Goal: Information Seeking & Learning: Learn about a topic

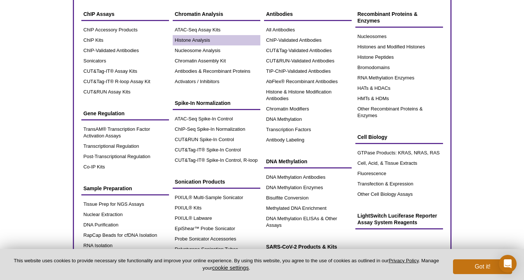
scroll to position [37, 0]
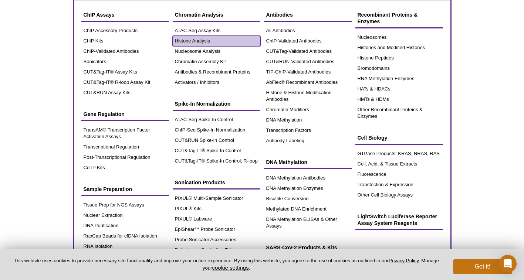
click at [209, 42] on link "Histone Analysis" at bounding box center [217, 41] width 88 height 10
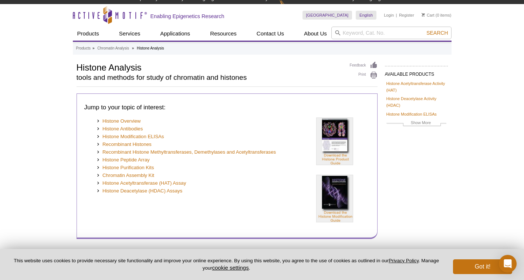
scroll to position [10, 0]
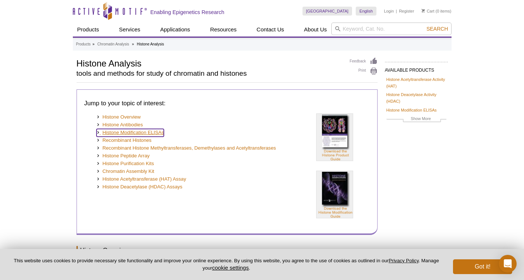
click at [146, 134] on ul "Histone Overview Histone Antibodies Histone Modification ELISAs Recombinant His…" at bounding box center [185, 152] width 203 height 78
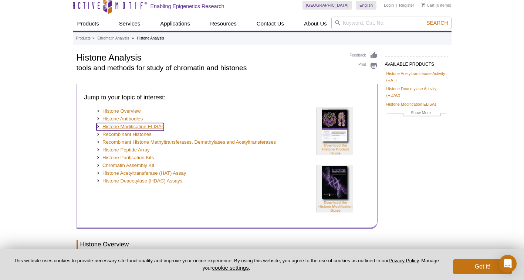
scroll to position [6, 0]
click at [147, 126] on link "Histone Modification ELISAs" at bounding box center [130, 127] width 68 height 8
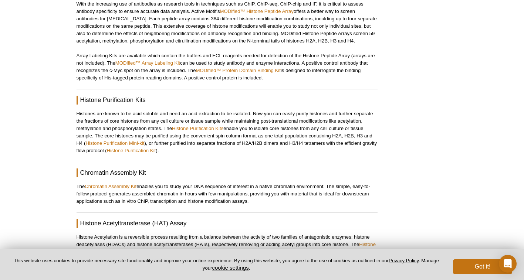
scroll to position [980, 0]
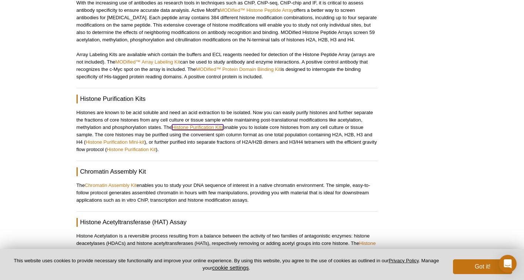
click at [202, 125] on link "Histone Purification Kits" at bounding box center [197, 128] width 51 height 6
